Goal: Task Accomplishment & Management: Use online tool/utility

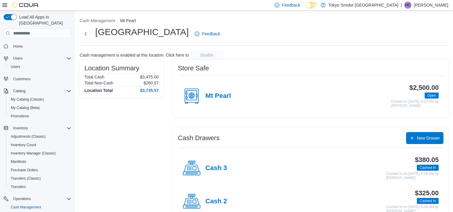
scroll to position [56, 0]
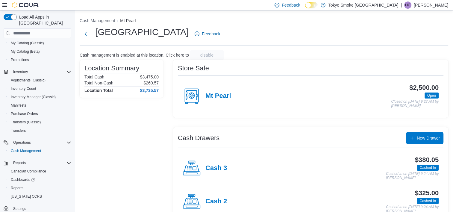
click at [126, 134] on div "Location Summary Total Cash $3,475.00 Total Non-Cash $260.57 Location Total $3,…" at bounding box center [122, 158] width 84 height 196
click at [147, 131] on div "Location Summary Total Cash $3,475.00 Total Non-Cash $260.57 Location Total $3,…" at bounding box center [122, 158] width 84 height 196
click at [123, 125] on div "Location Summary Total Cash $3,475.00 Total Non-Cash $260.57 Location Total $3,…" at bounding box center [122, 158] width 84 height 196
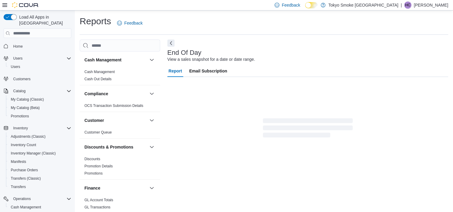
scroll to position [3, 0]
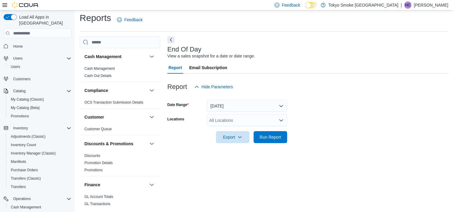
click at [293, 73] on div "Report Email Subscription" at bounding box center [307, 68] width 281 height 12
click at [243, 104] on button "Today" at bounding box center [247, 106] width 80 height 12
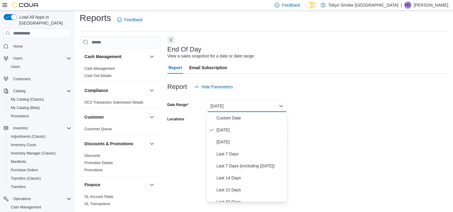
click at [255, 90] on div "Report Hide Parameters" at bounding box center [307, 87] width 281 height 12
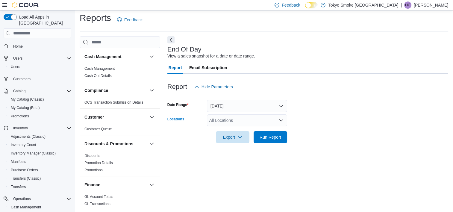
click at [236, 119] on div "All Locations" at bounding box center [247, 120] width 80 height 12
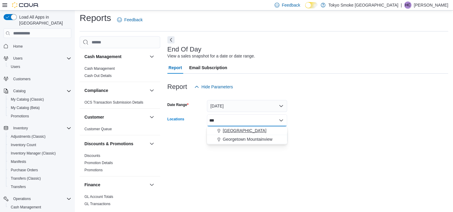
type input "***"
click at [261, 133] on span "[GEOGRAPHIC_DATA]" at bounding box center [245, 131] width 44 height 6
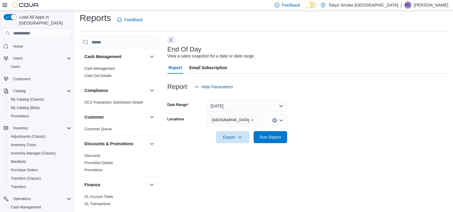
click at [337, 144] on div at bounding box center [307, 146] width 281 height 7
click at [275, 134] on span "Run Report" at bounding box center [271, 137] width 22 height 6
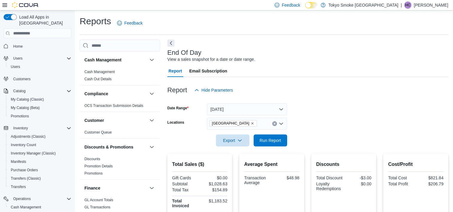
click at [370, 130] on div at bounding box center [307, 132] width 281 height 5
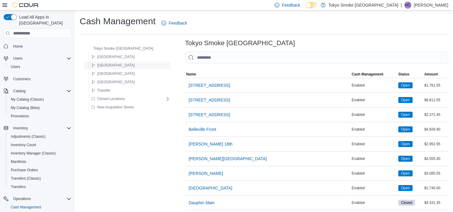
click at [115, 66] on span "Newfoundland" at bounding box center [115, 65] width 37 height 5
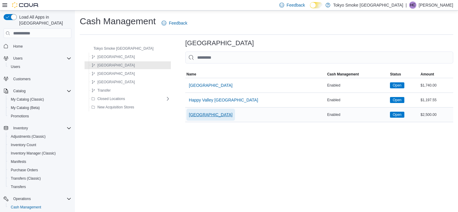
click at [189, 116] on span "[GEOGRAPHIC_DATA]" at bounding box center [211, 115] width 44 height 6
click at [188, 116] on div "Cash Management Feedback Tokyo Smoke Canada Manitoba Newfoundland Ontario Saska…" at bounding box center [266, 68] width 383 height 116
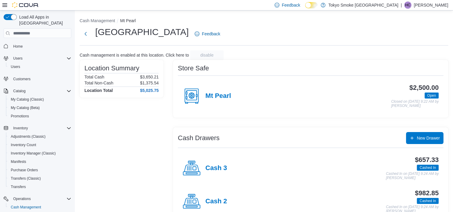
click at [159, 131] on div "Location Summary Total Cash $3,650.21 Total Non-Cash $1,375.54 Location Total $…" at bounding box center [122, 158] width 84 height 196
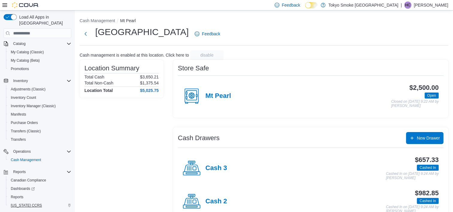
scroll to position [56, 0]
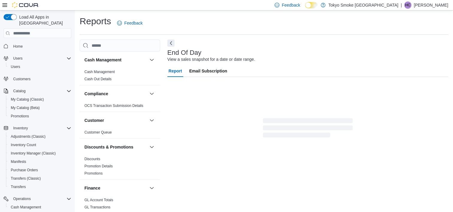
scroll to position [3, 0]
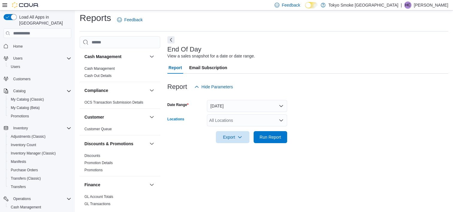
click at [268, 121] on div "All Locations" at bounding box center [247, 120] width 80 height 12
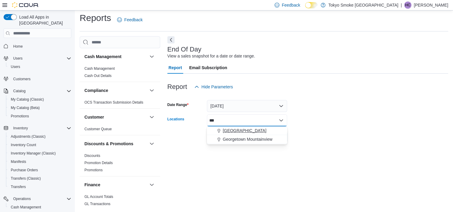
type input "***"
click at [249, 128] on span "[GEOGRAPHIC_DATA]" at bounding box center [245, 131] width 44 height 6
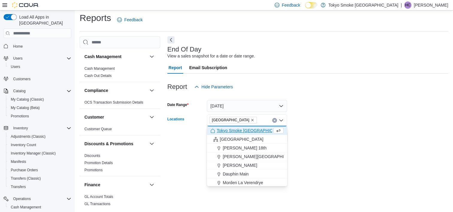
click at [318, 117] on form "Date Range Today Locations Mount Pearl Commonwealth Combo box. Selected. Mount …" at bounding box center [307, 118] width 281 height 50
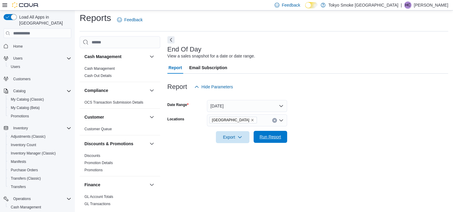
click at [270, 135] on span "Run Report" at bounding box center [271, 137] width 22 height 6
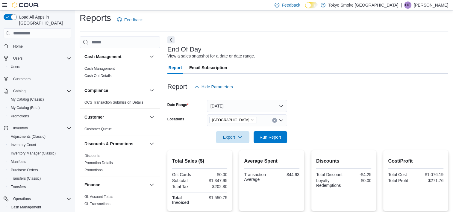
click at [303, 100] on form "Date Range Today Locations Mount Pearl Commonwealth Export Run Report" at bounding box center [307, 118] width 281 height 50
click at [293, 77] on div at bounding box center [307, 77] width 281 height 7
click at [276, 135] on span "Run Report" at bounding box center [271, 137] width 22 height 6
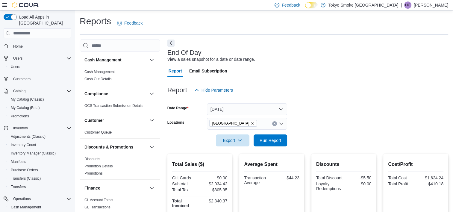
click at [0, 108] on html "Feedback Dark Mode Tokyo Smoke Canada | HC Heather Chafe Load All Apps in New H…" at bounding box center [226, 106] width 453 height 212
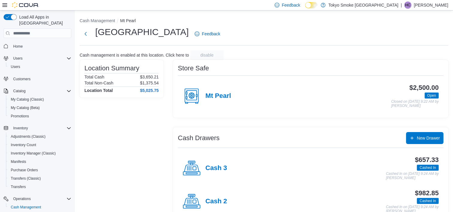
scroll to position [56, 0]
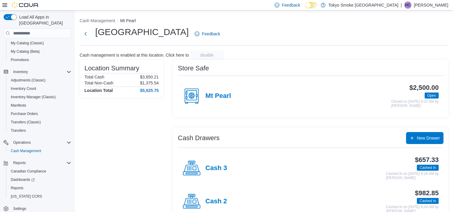
click at [132, 154] on div "Location Summary Total Cash $3,650.21 Total Non-Cash $1,375.54 Location Total $…" at bounding box center [122, 158] width 84 height 196
click at [134, 152] on div "Location Summary Total Cash $3,650.21 Total Non-Cash $1,375.54 Location Total $…" at bounding box center [122, 158] width 84 height 196
click at [132, 147] on div "Location Summary Total Cash $3,650.21 Total Non-Cash $1,375.54 Location Total $…" at bounding box center [122, 158] width 84 height 196
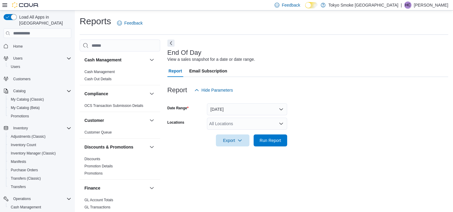
scroll to position [3, 0]
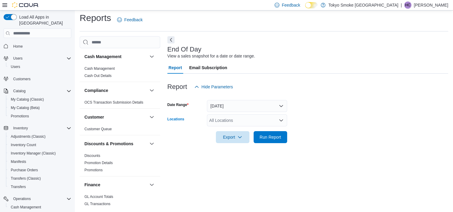
click at [228, 122] on div "All Locations" at bounding box center [247, 120] width 80 height 12
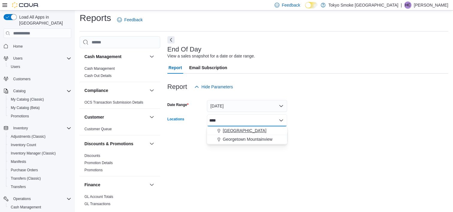
type input "****"
click at [231, 130] on span "[GEOGRAPHIC_DATA]" at bounding box center [245, 131] width 44 height 6
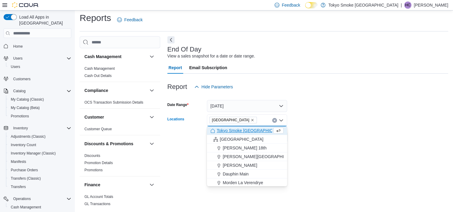
click at [419, 150] on div at bounding box center [307, 146] width 281 height 7
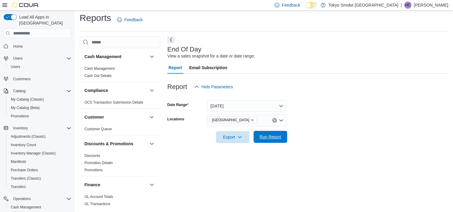
click at [279, 138] on span "Run Report" at bounding box center [271, 137] width 22 height 6
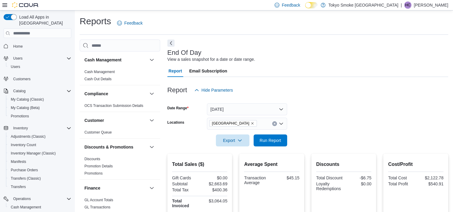
click at [332, 85] on div "Report Hide Parameters" at bounding box center [307, 90] width 281 height 12
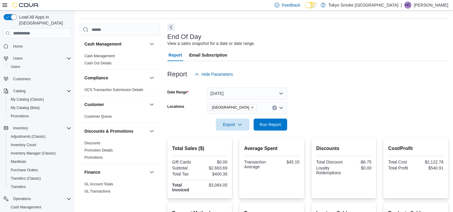
scroll to position [30, 0]
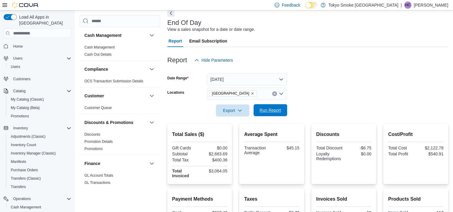
click at [267, 113] on span "Run Report" at bounding box center [271, 110] width 22 height 6
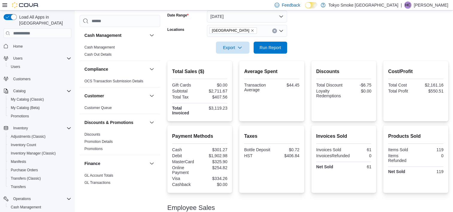
scroll to position [0, 0]
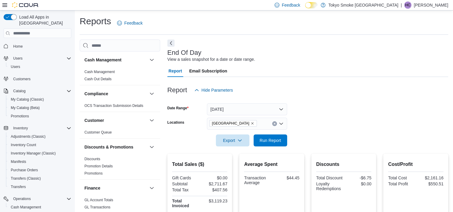
click at [266, 6] on div "Feedback Dark Mode Tokyo Smoke [GEOGRAPHIC_DATA] | HC [PERSON_NAME]" at bounding box center [226, 5] width 453 height 10
